Goal: Task Accomplishment & Management: Use online tool/utility

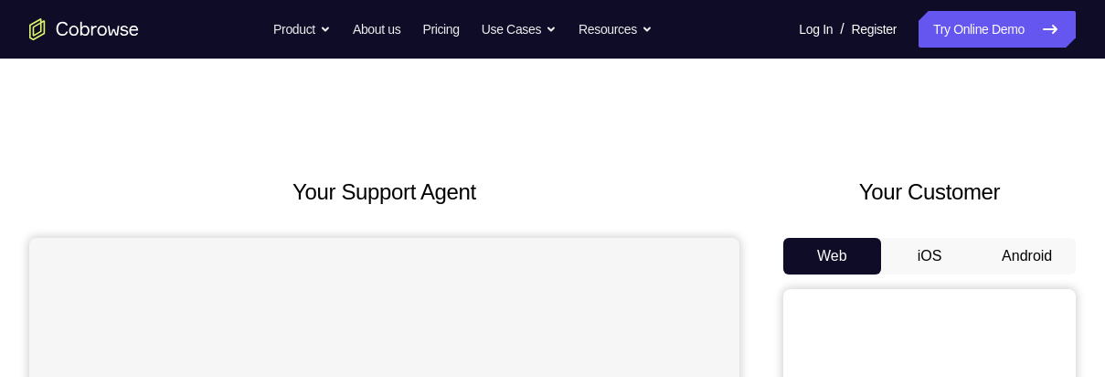
scroll to position [179, 0]
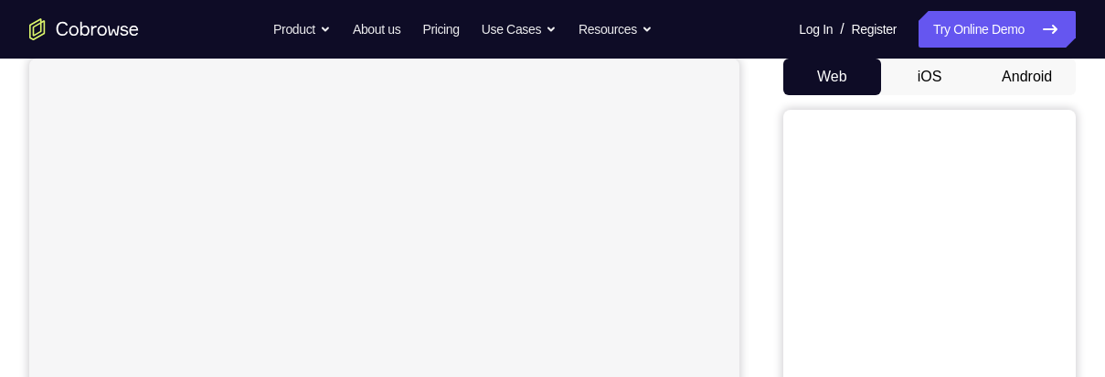
click at [1046, 92] on button "Android" at bounding box center [1027, 77] width 98 height 37
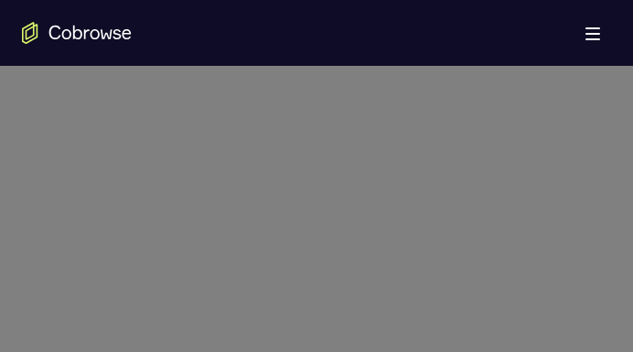
scroll to position [992, 0]
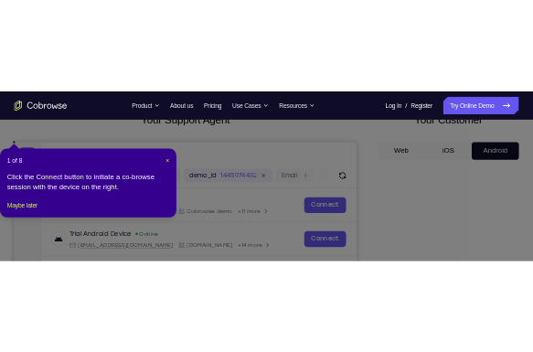
scroll to position [130, 0]
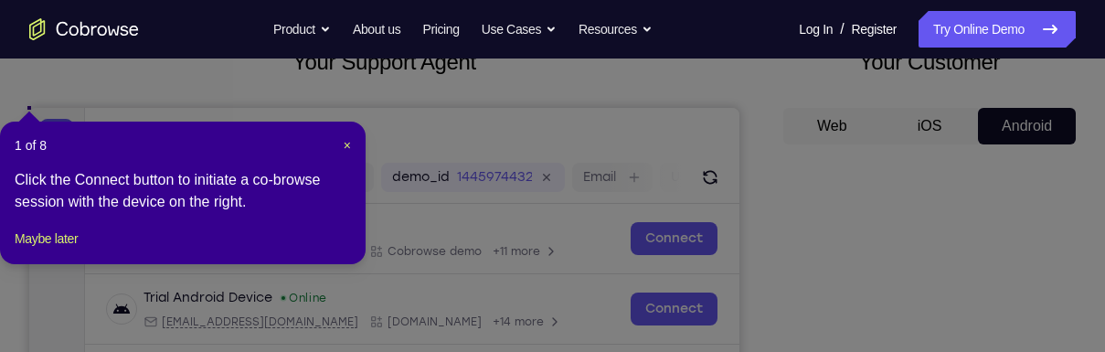
click at [1058, 194] on icon at bounding box center [552, 176] width 1105 height 352
click at [1086, 207] on icon at bounding box center [552, 176] width 1105 height 352
click at [1092, 211] on icon at bounding box center [552, 176] width 1105 height 352
click at [1091, 212] on icon at bounding box center [552, 176] width 1105 height 352
click at [1099, 56] on nav "Go back Powerful, Flexible and Trustworthy. Avoid all extra friction for both A…" at bounding box center [552, 29] width 1105 height 59
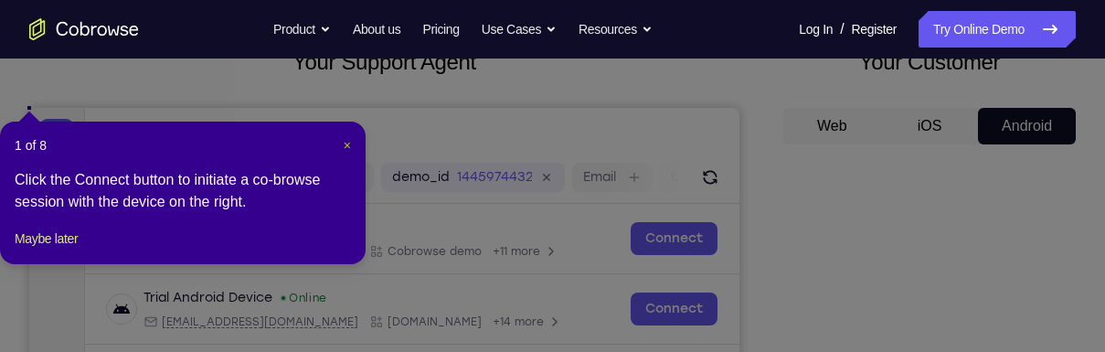
click at [349, 149] on span "×" at bounding box center [347, 145] width 7 height 15
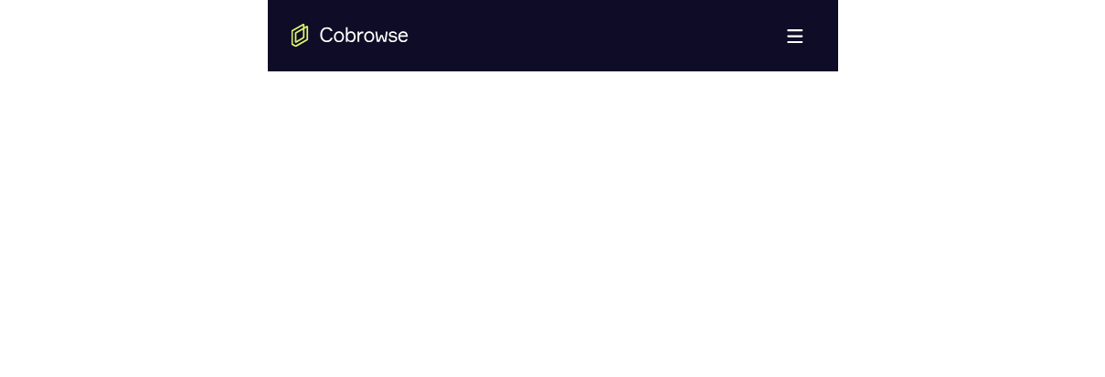
scroll to position [1050, 0]
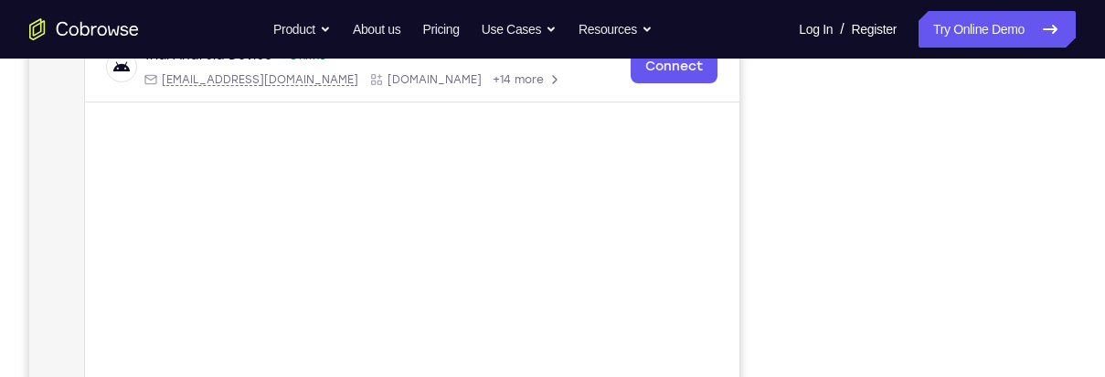
scroll to position [374, 0]
click at [707, 271] on main "demo_id 1445974432 1445974432 Email User ID Device ID Device name 6-digit code …" at bounding box center [412, 214] width 655 height 613
click at [779, 262] on div "Your Support Agent Your Customer Web iOS Android" at bounding box center [552, 140] width 1047 height 676
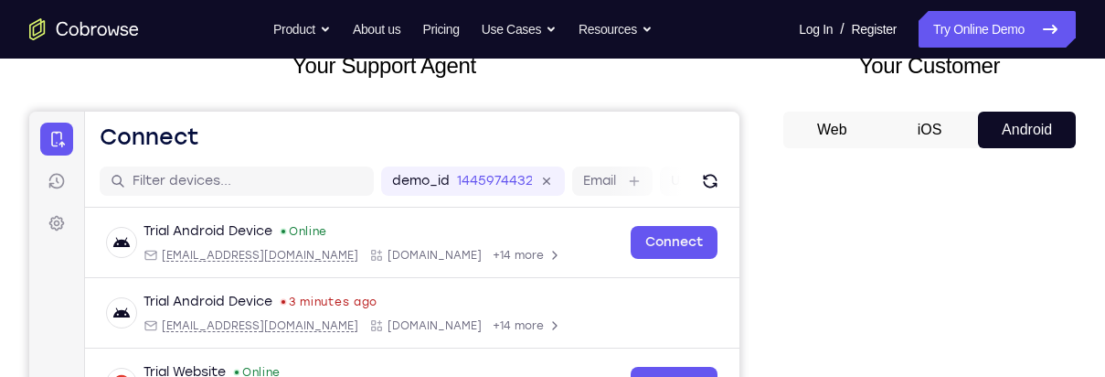
scroll to position [0, 0]
